Goal: Information Seeking & Learning: Learn about a topic

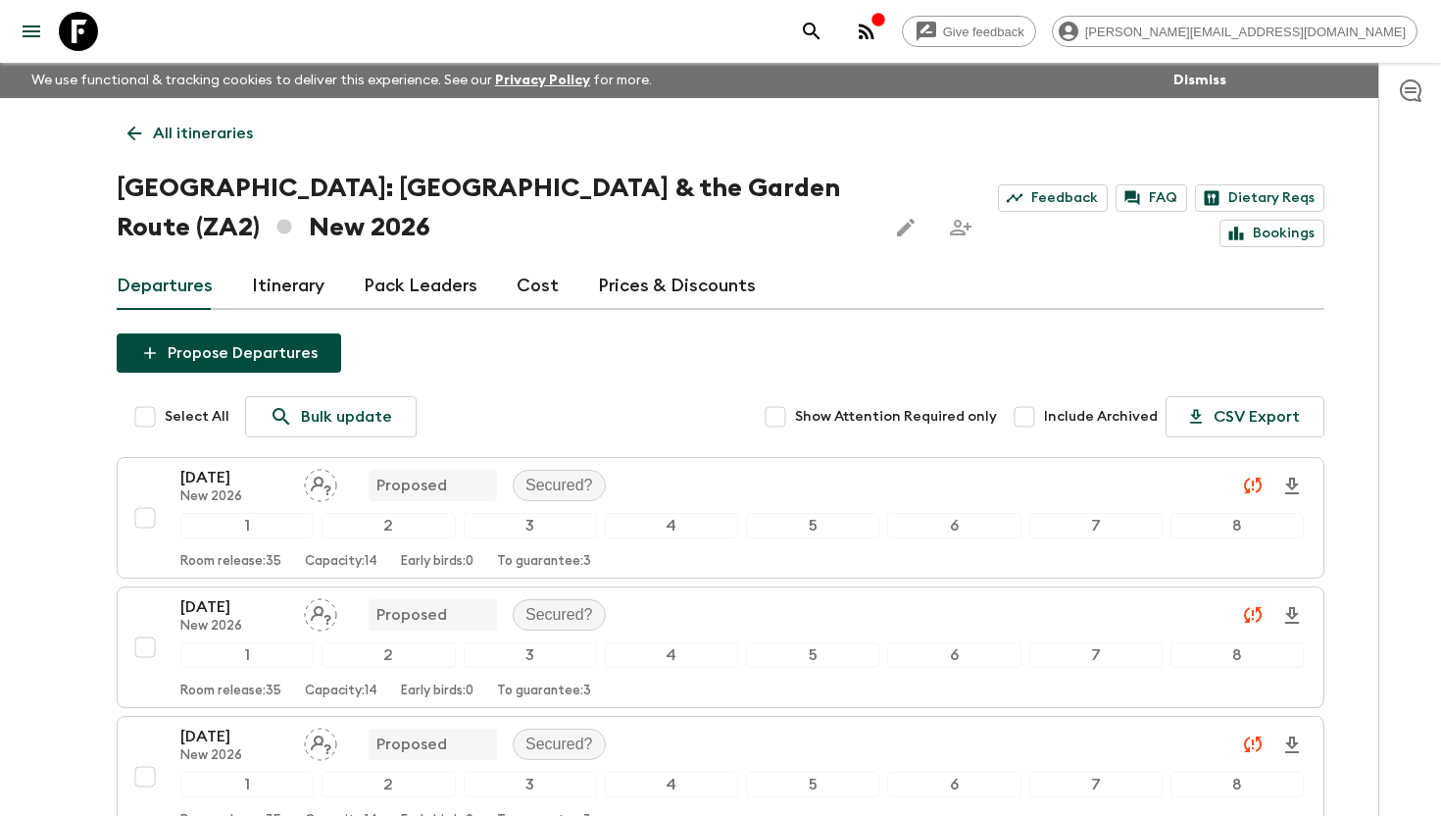
click at [81, 26] on icon at bounding box center [78, 31] width 39 height 39
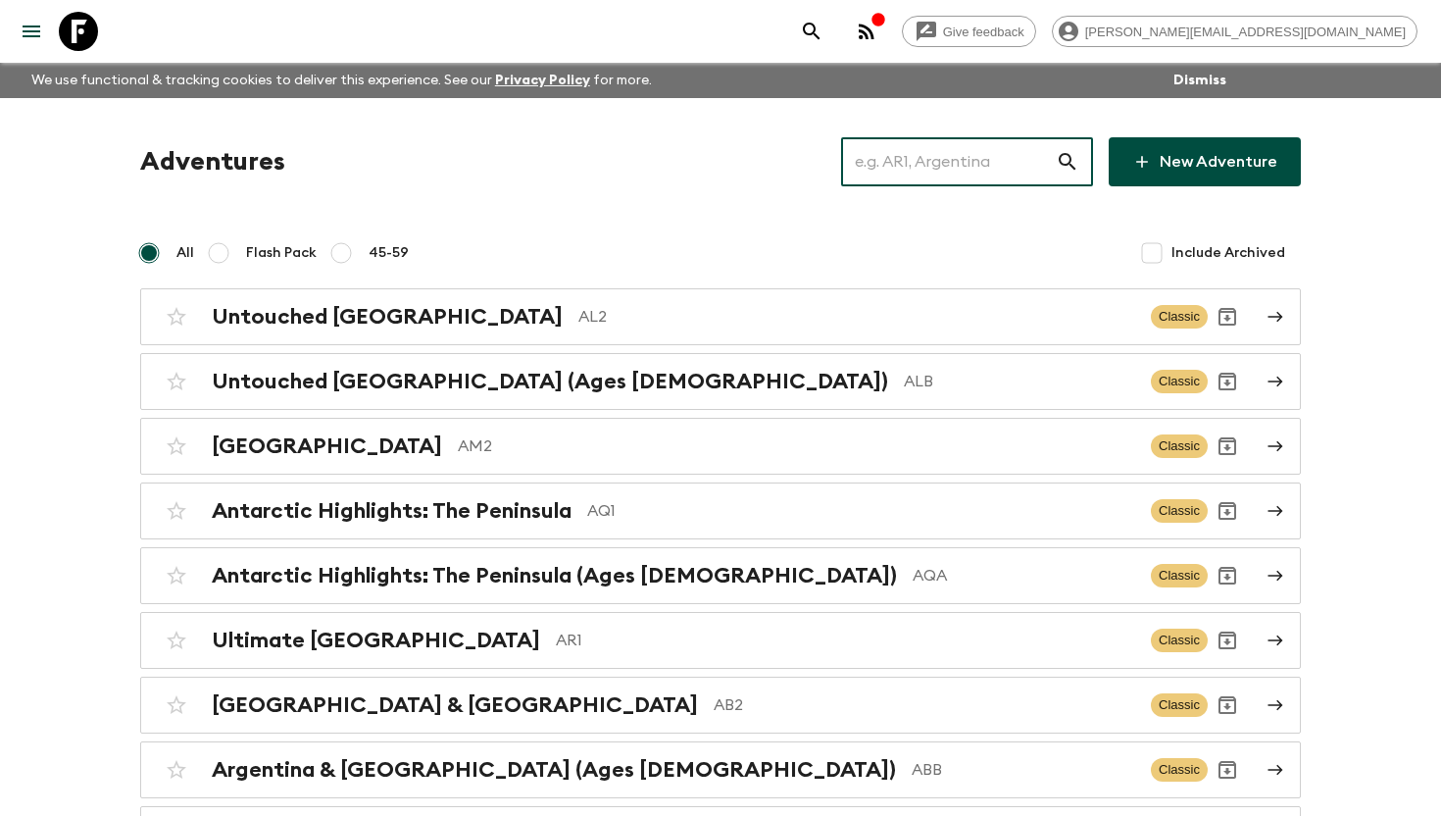
click at [899, 158] on input "text" at bounding box center [948, 161] width 215 height 55
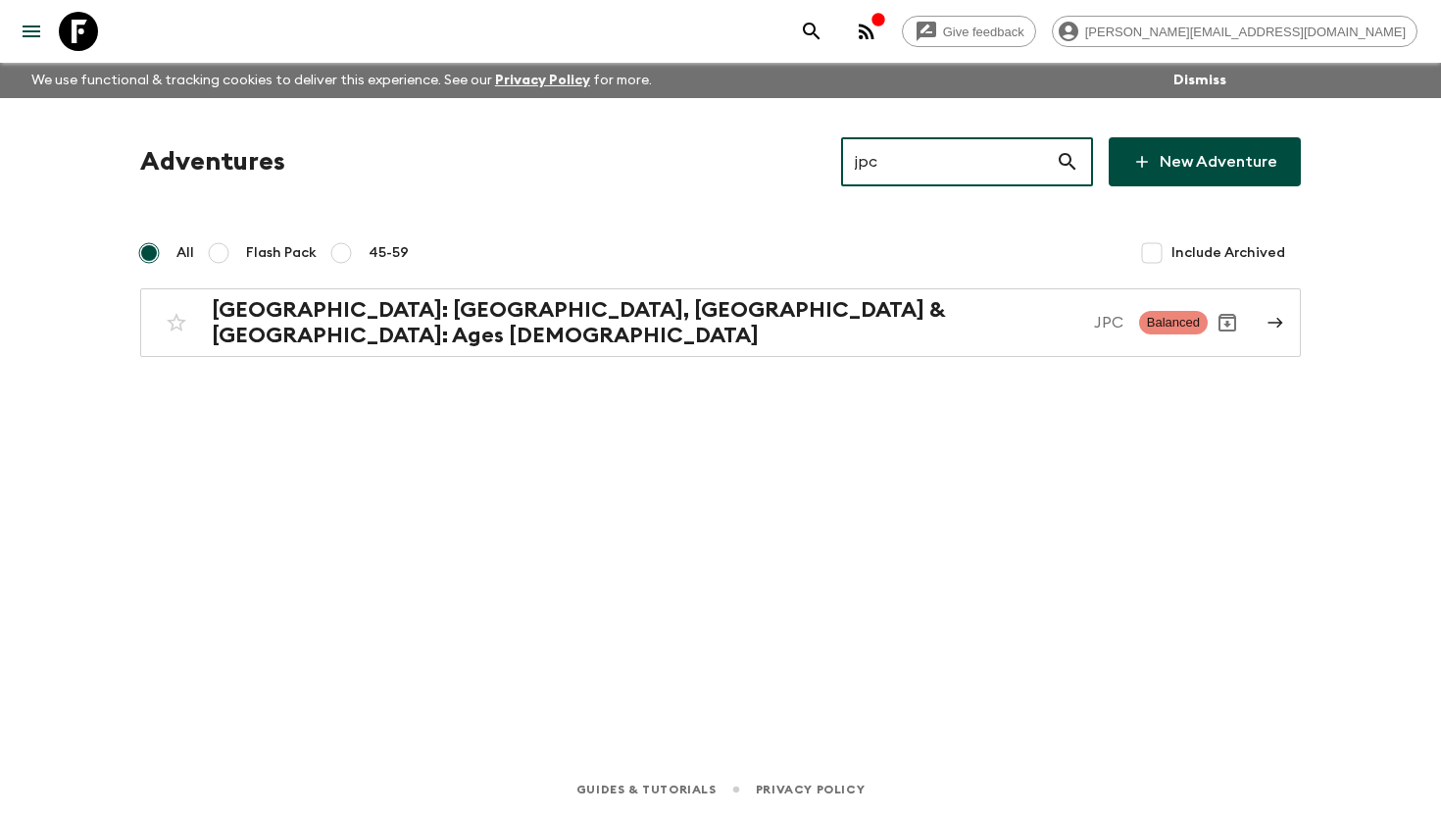
type input "jpc"
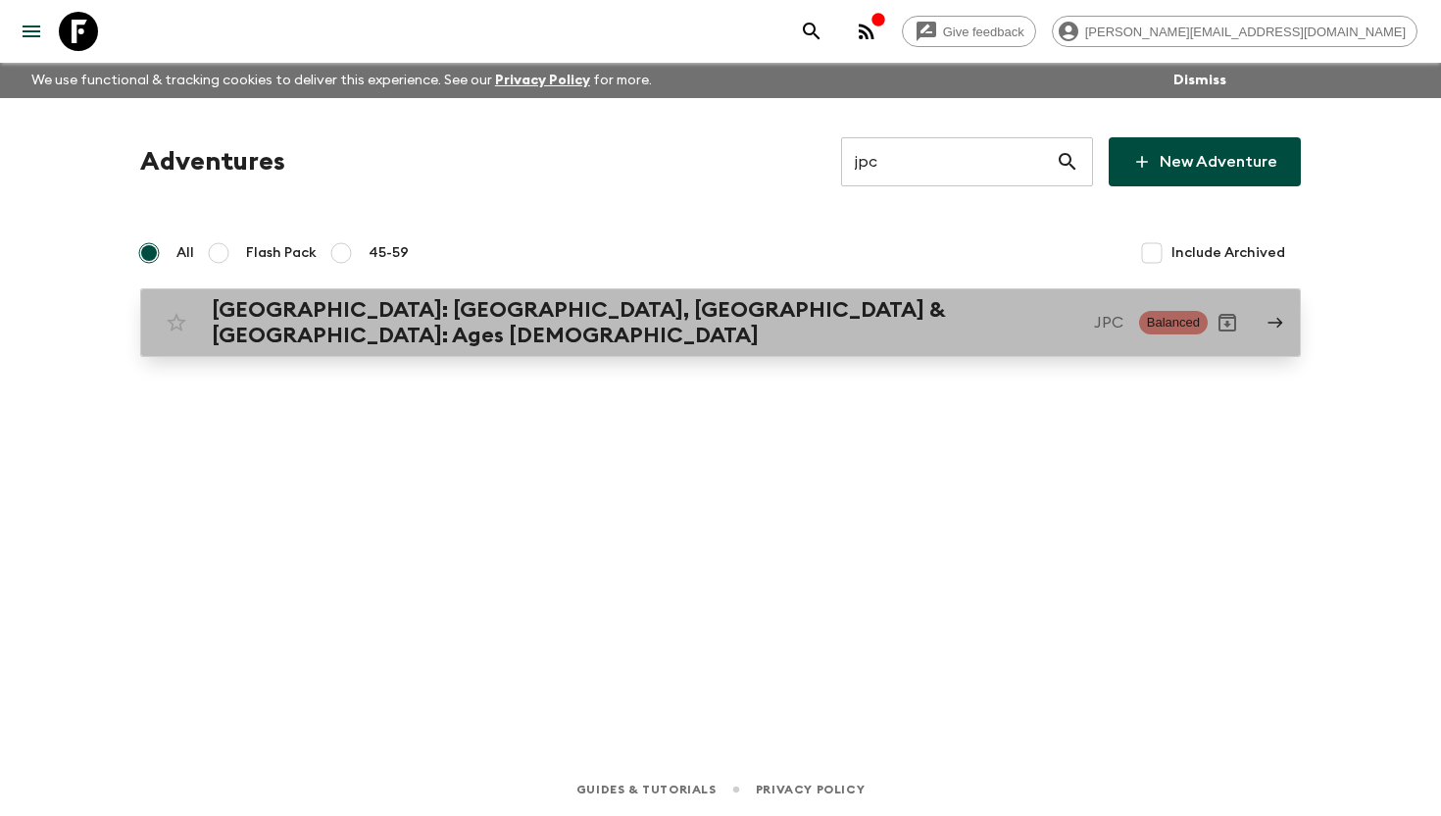
click at [678, 316] on div "[GEOGRAPHIC_DATA]: [GEOGRAPHIC_DATA], [GEOGRAPHIC_DATA] & [GEOGRAPHIC_DATA]: Ag…" at bounding box center [668, 322] width 912 height 51
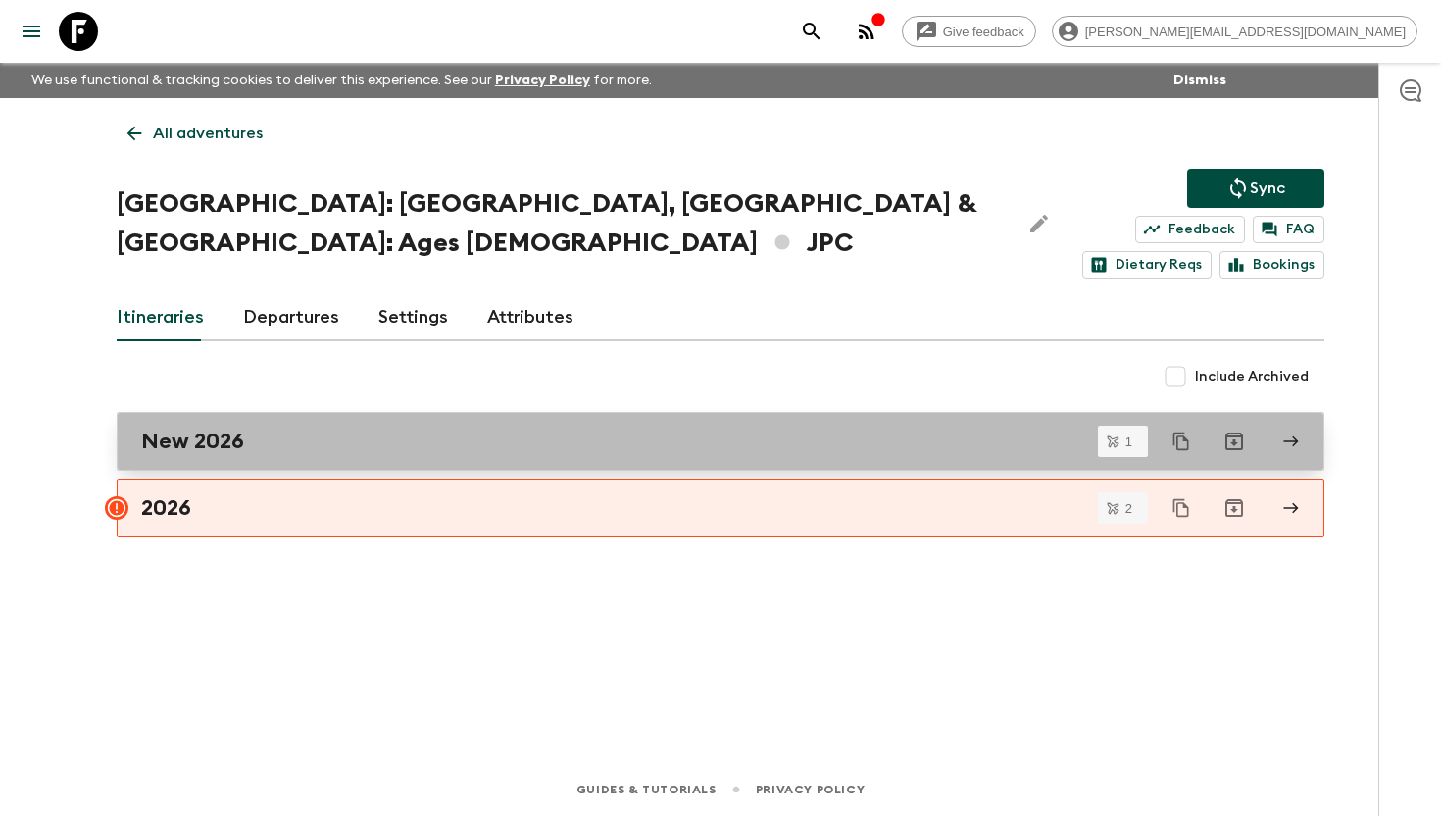
click at [283, 428] on div "New 2026" at bounding box center [701, 440] width 1121 height 25
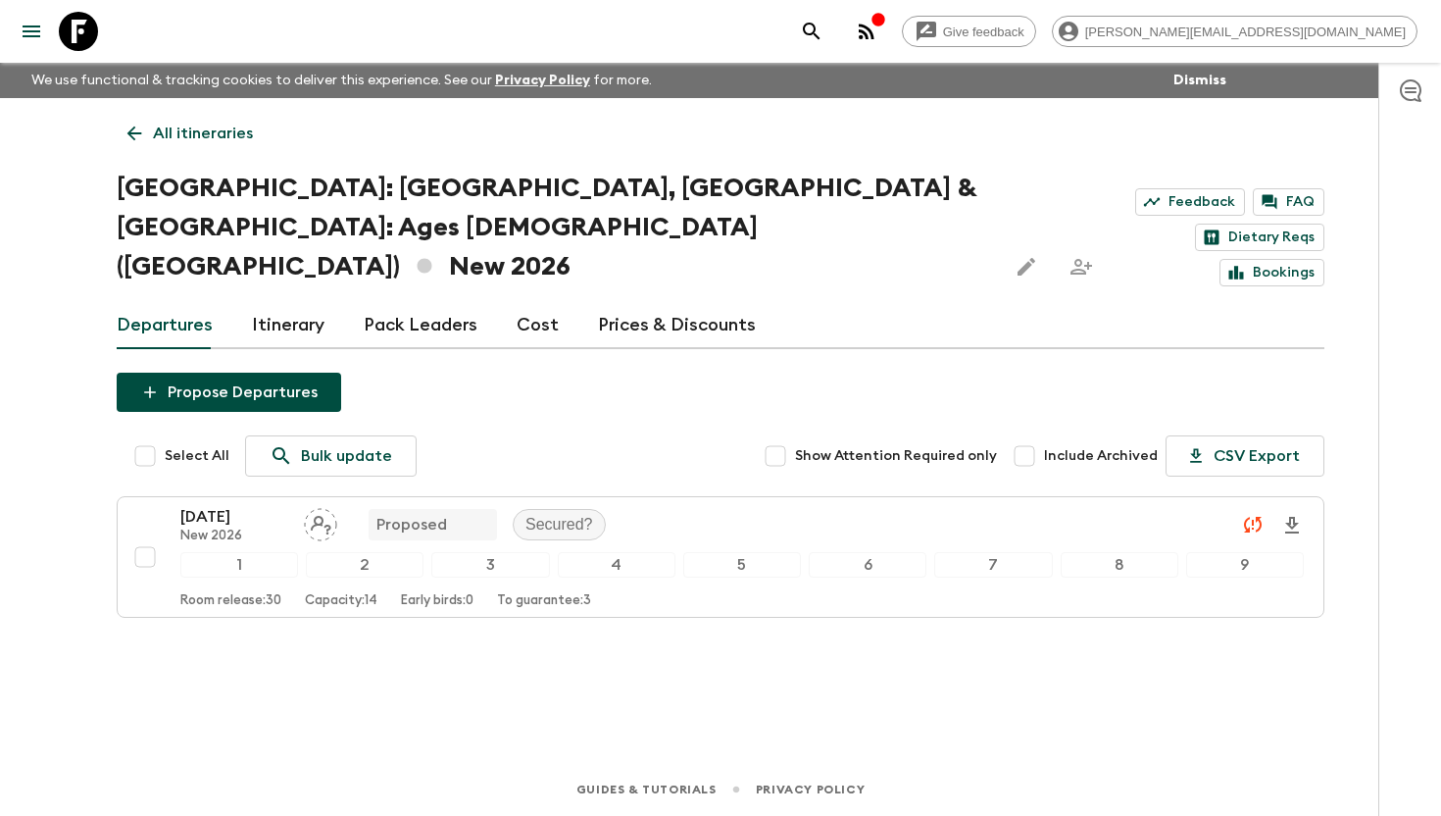
click at [520, 302] on link "Cost" at bounding box center [538, 325] width 42 height 47
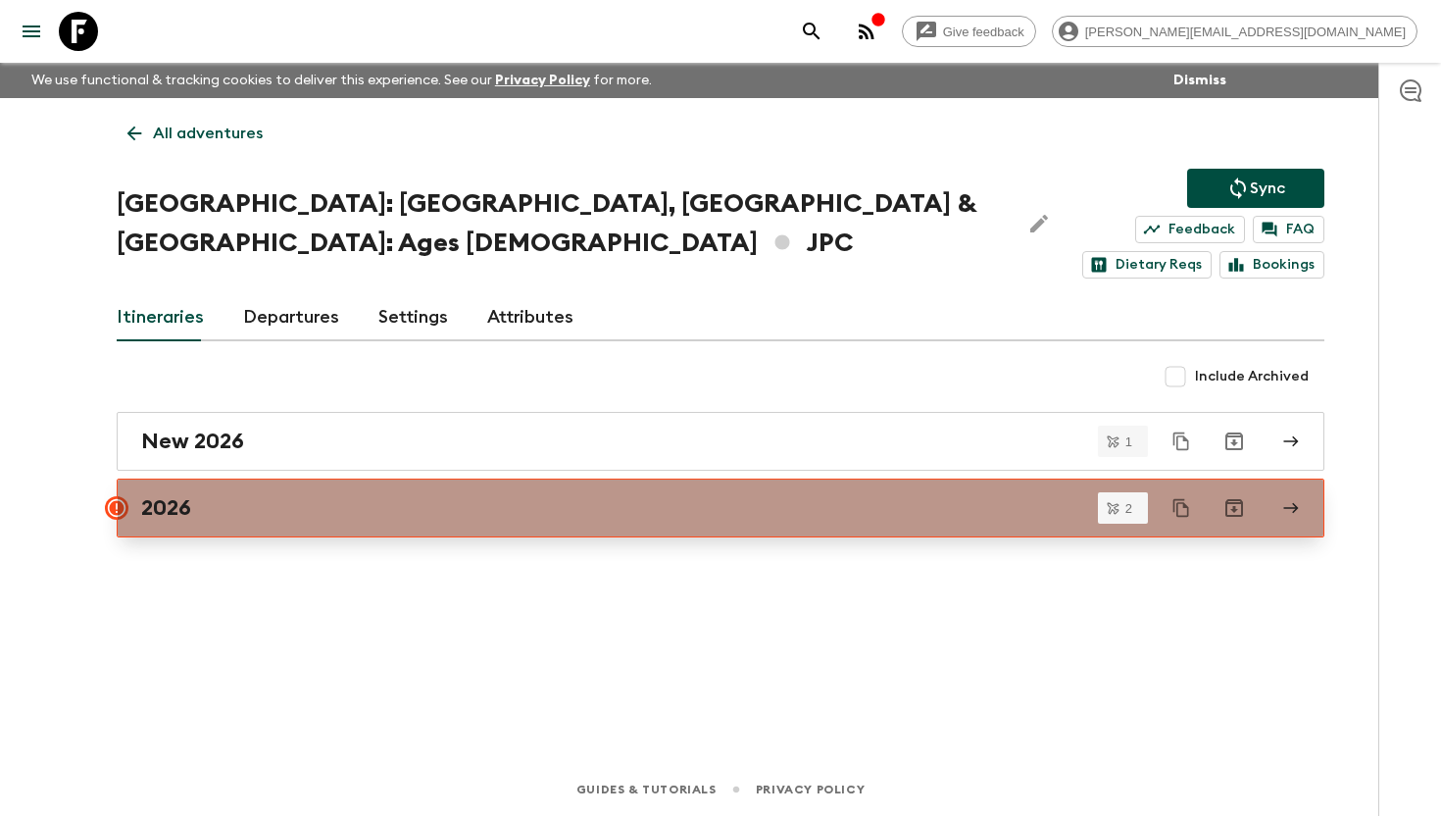
click at [148, 495] on h2 "2026" at bounding box center [166, 507] width 50 height 25
click at [114, 499] on icon at bounding box center [117, 508] width 18 height 18
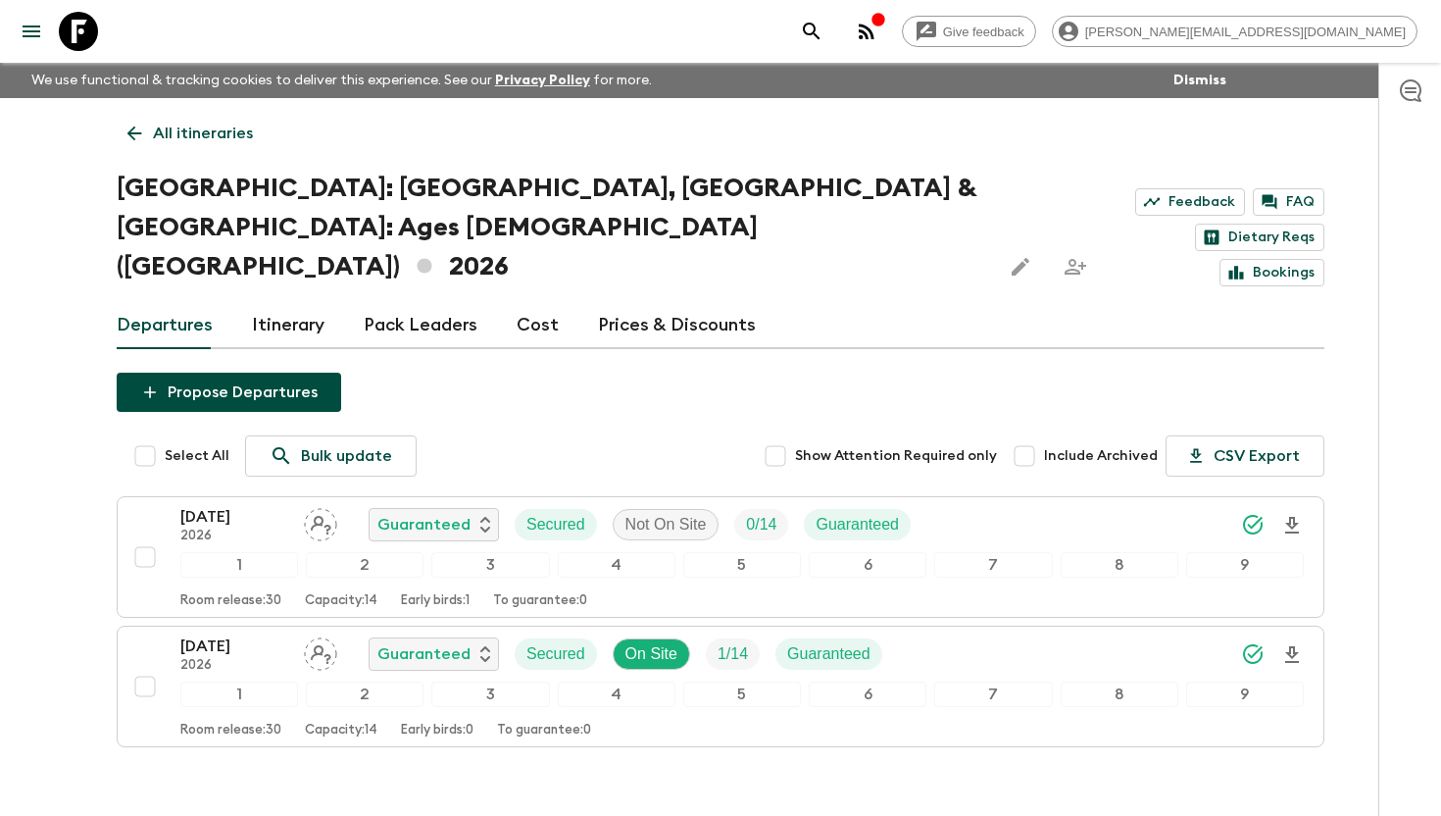
click at [1242, 90] on icon "button" at bounding box center [1411, 90] width 22 height 23
